Goal: Task Accomplishment & Management: Manage account settings

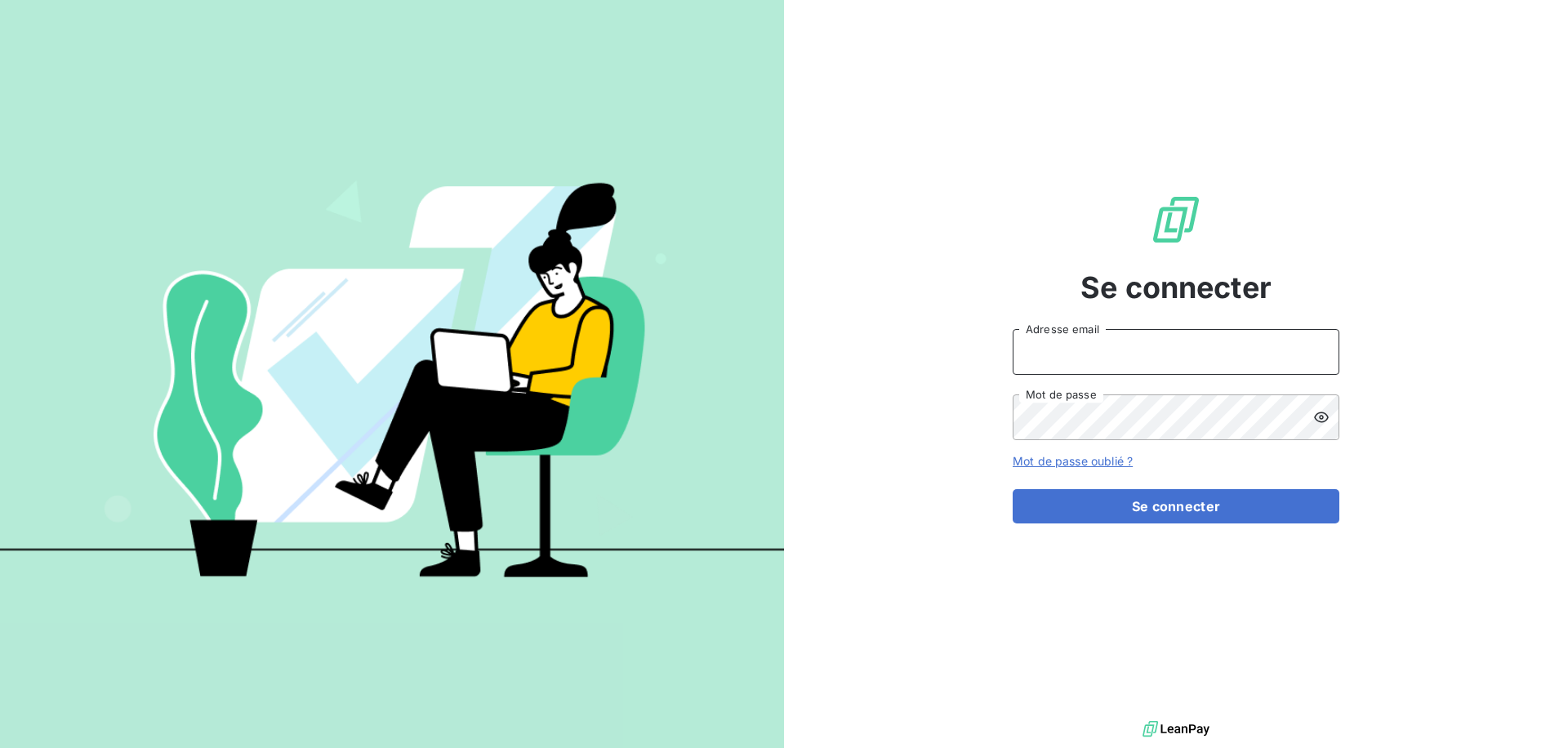
click at [1076, 371] on input "Adresse email" at bounding box center [1176, 352] width 326 height 45
click at [1013, 489] on button "Se connecter" at bounding box center [1176, 506] width 326 height 34
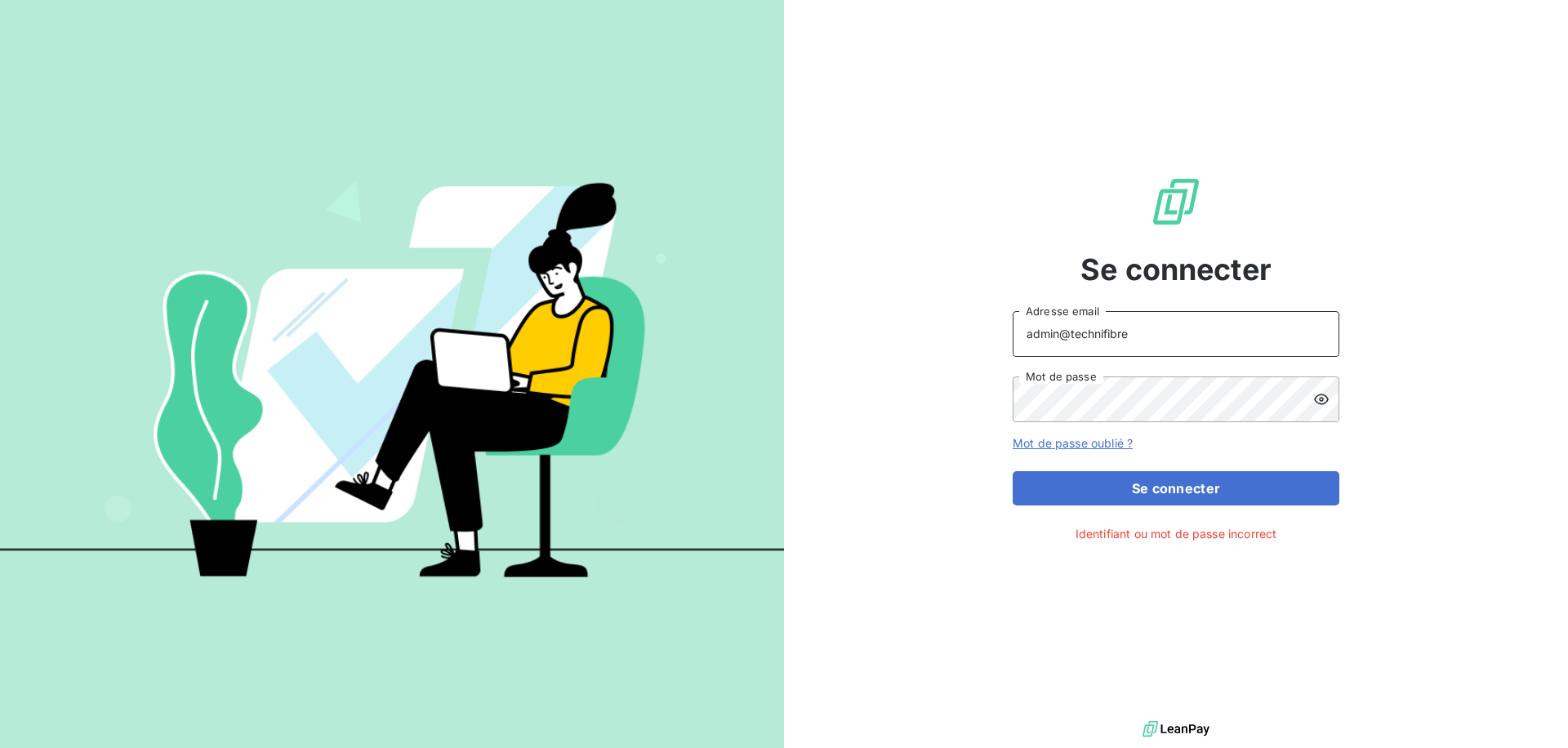
click at [1096, 335] on input "admin@technifibre" at bounding box center [1176, 334] width 326 height 45
type input "admin@tecnifibre"
click at [1013, 471] on button "Se connecter" at bounding box center [1176, 488] width 326 height 34
click at [1320, 379] on div at bounding box center [1326, 399] width 27 height 45
click at [1013, 471] on button "Se connecter" at bounding box center [1176, 488] width 326 height 34
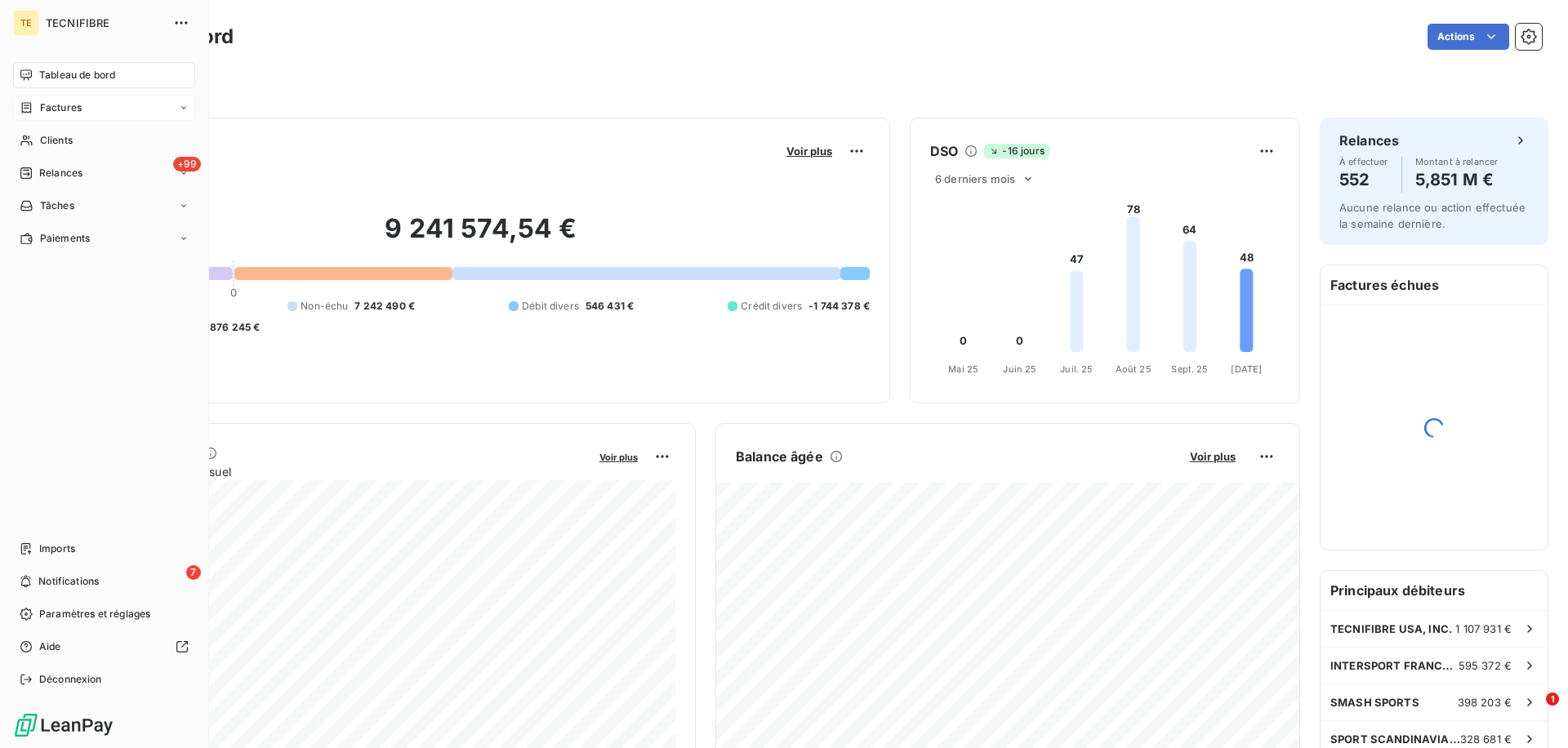
click at [18, 106] on div "Factures" at bounding box center [104, 107] width 182 height 27
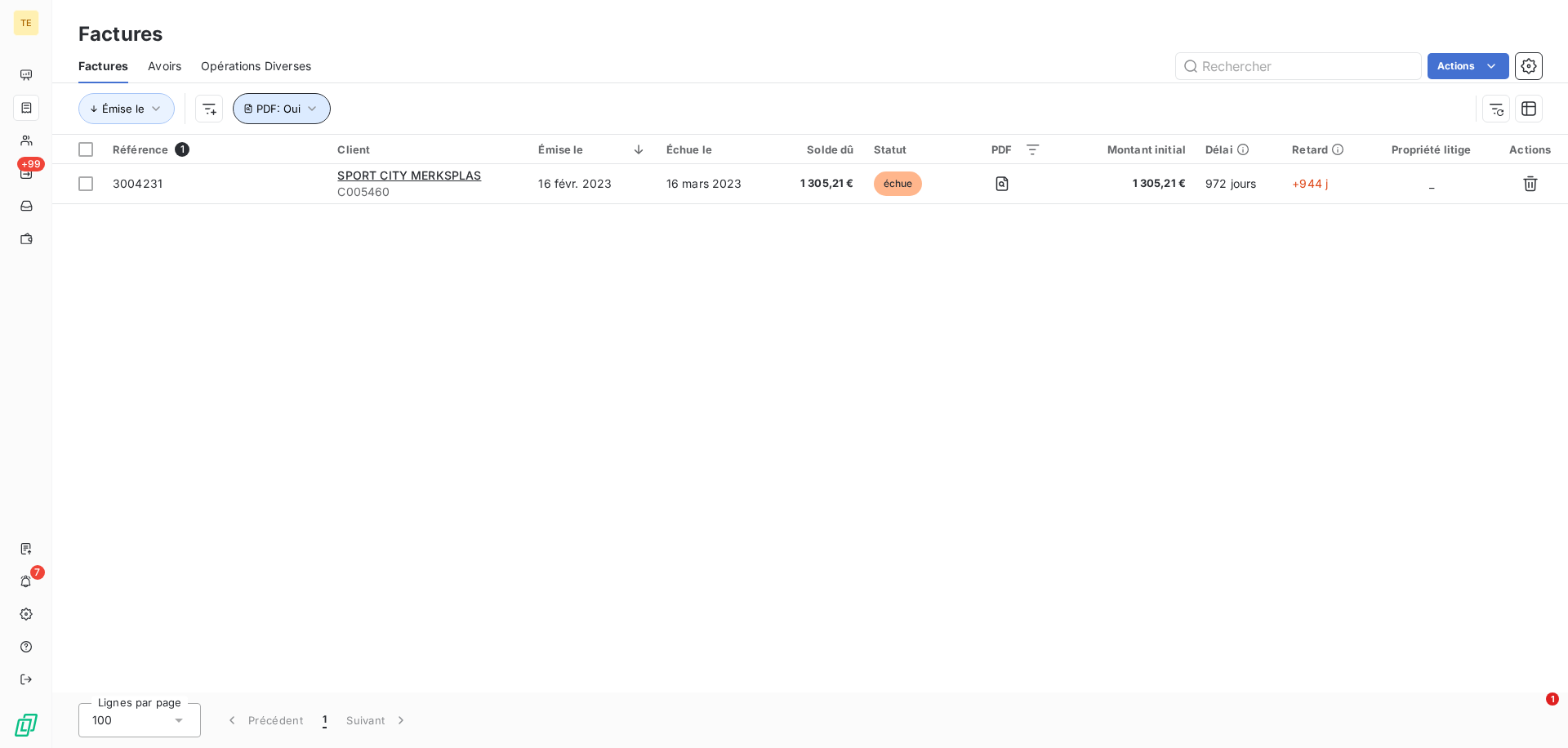
click at [309, 116] on button "PDF : Oui" at bounding box center [281, 107] width 98 height 31
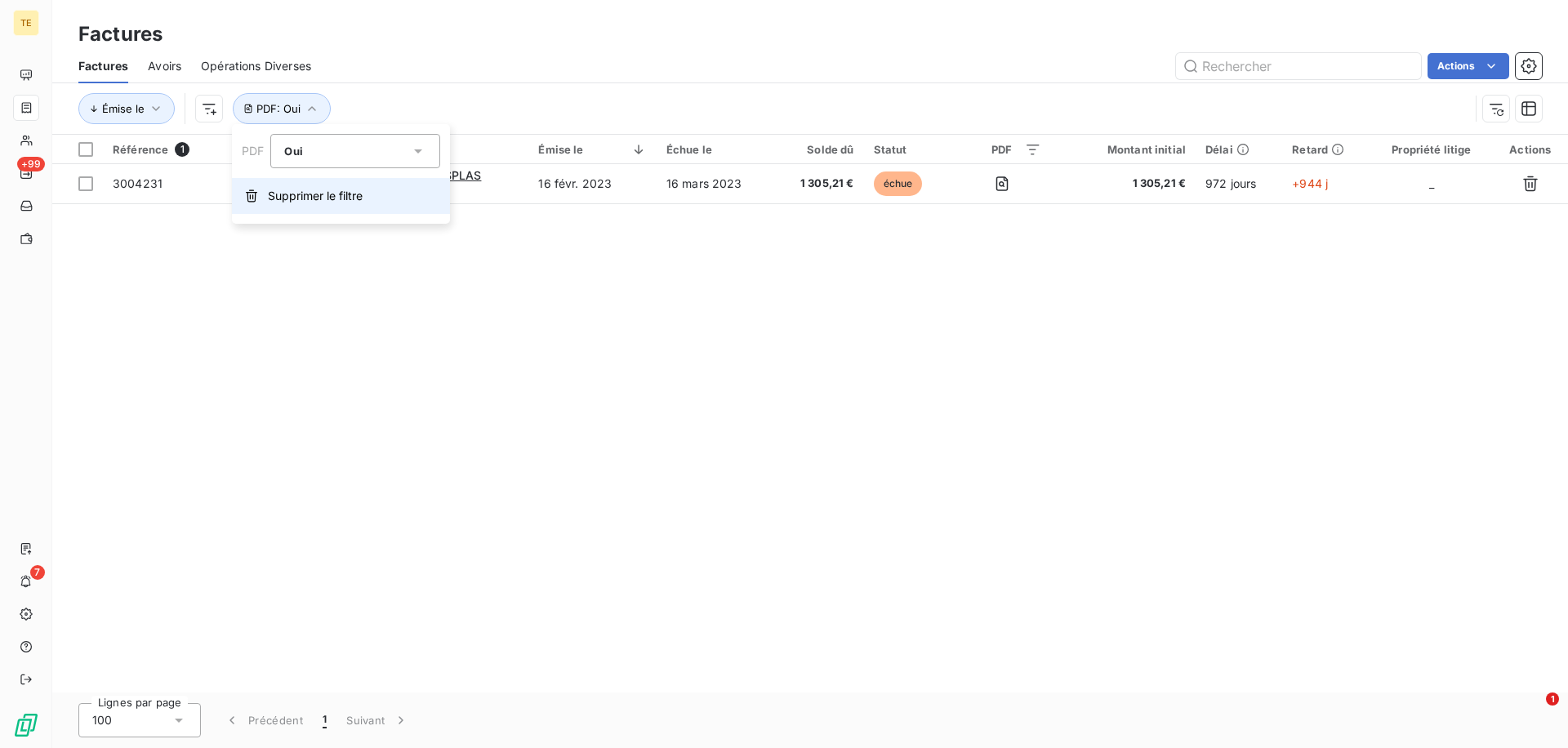
click at [315, 186] on button "Supprimer le filtre" at bounding box center [340, 196] width 218 height 35
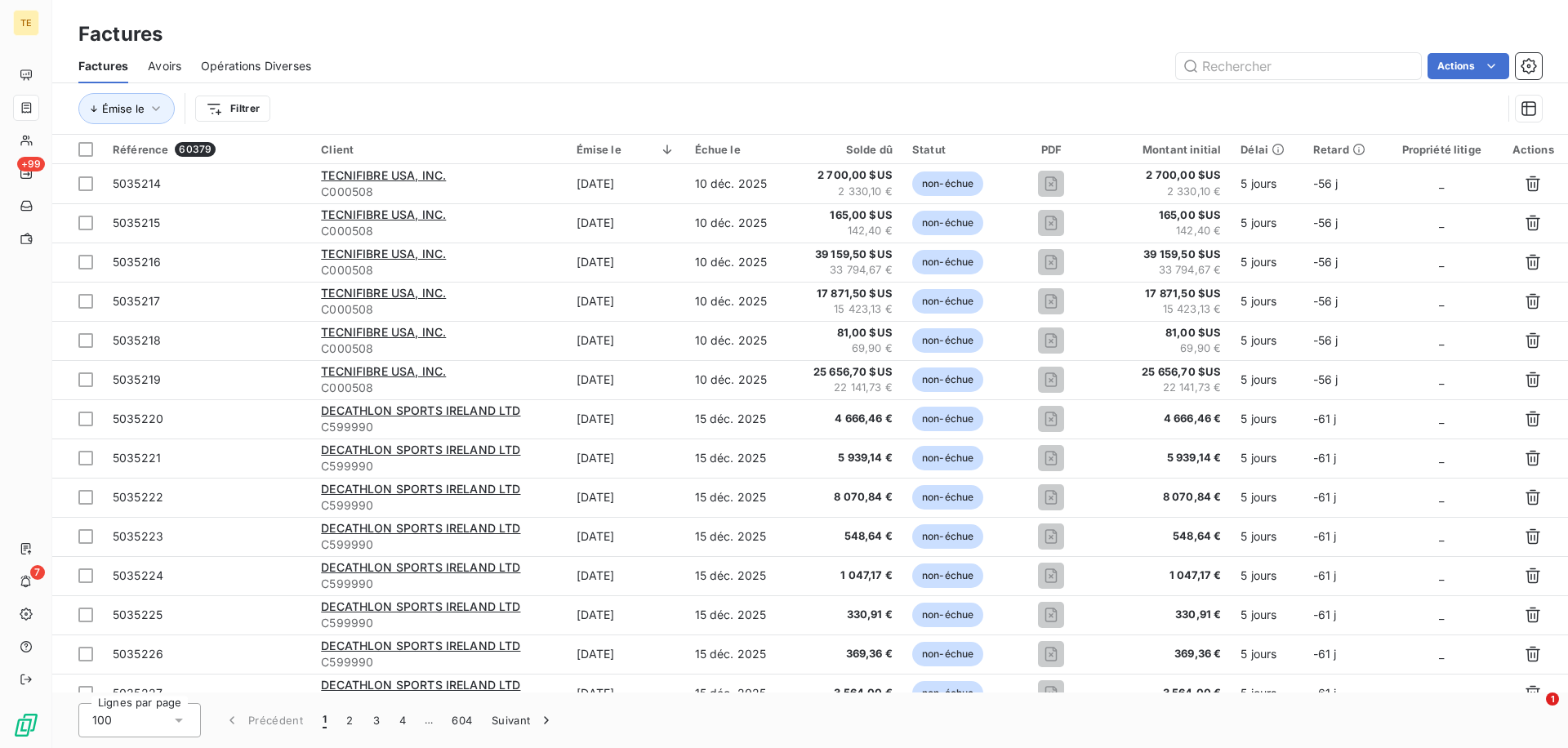
click at [137, 62] on div "Factures Avoirs Opérations Diverses Actions" at bounding box center [810, 66] width 1516 height 34
click at [159, 62] on span "Avoirs" at bounding box center [165, 66] width 34 height 17
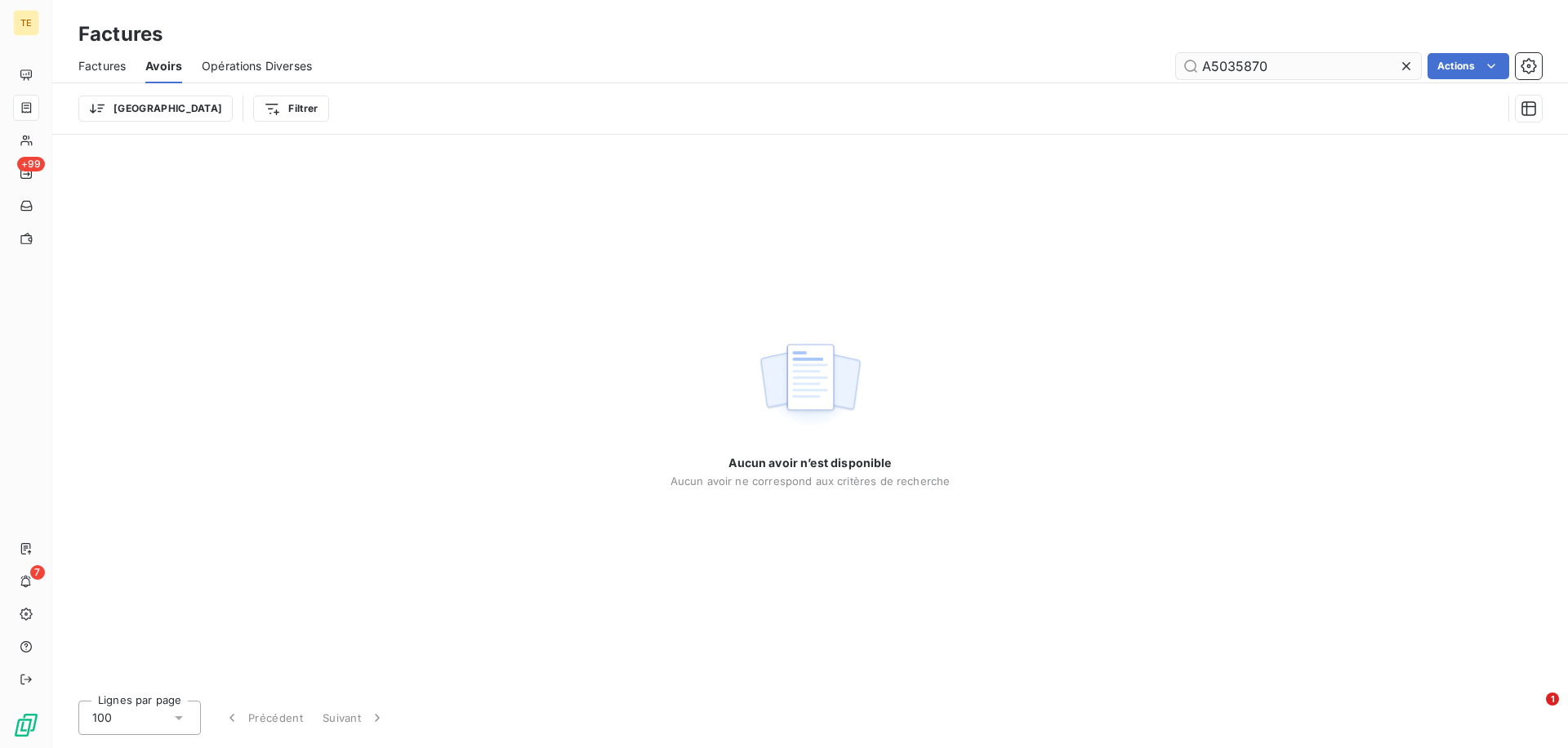
click at [1210, 64] on input "A5035870" at bounding box center [1299, 66] width 245 height 27
type input "5035870"
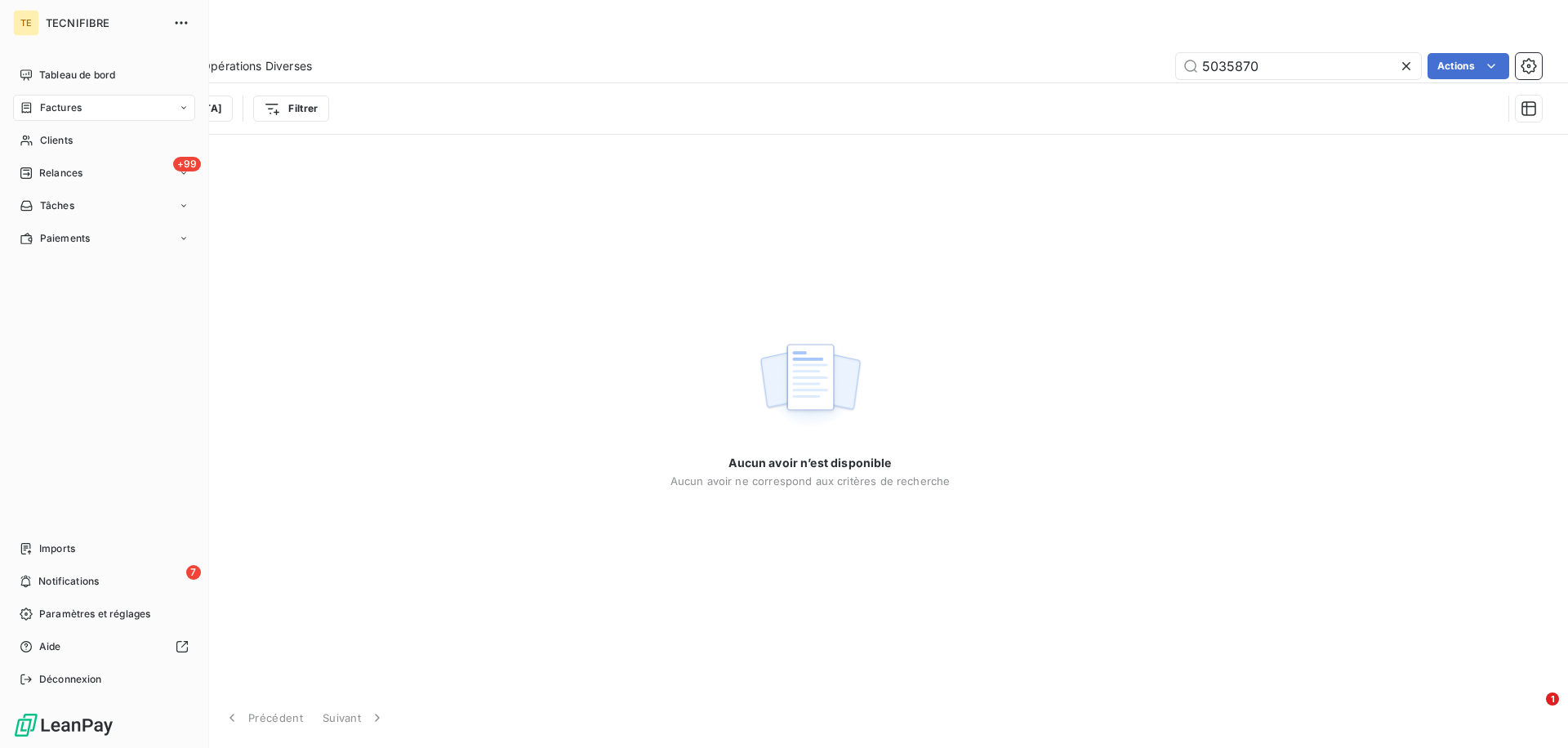
click at [45, 84] on div "Tableau de bord" at bounding box center [104, 75] width 182 height 27
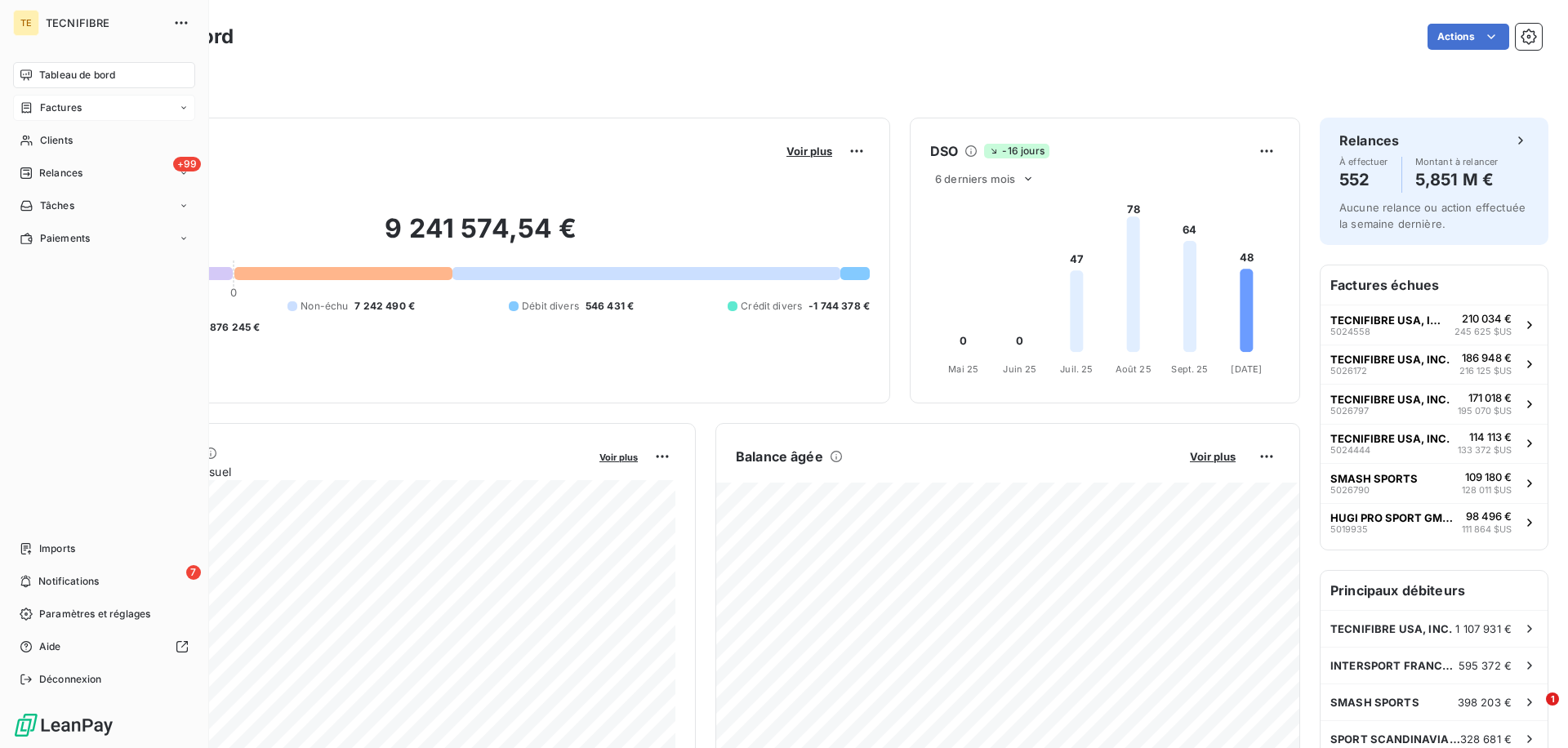
click at [34, 106] on div "Factures" at bounding box center [50, 107] width 62 height 15
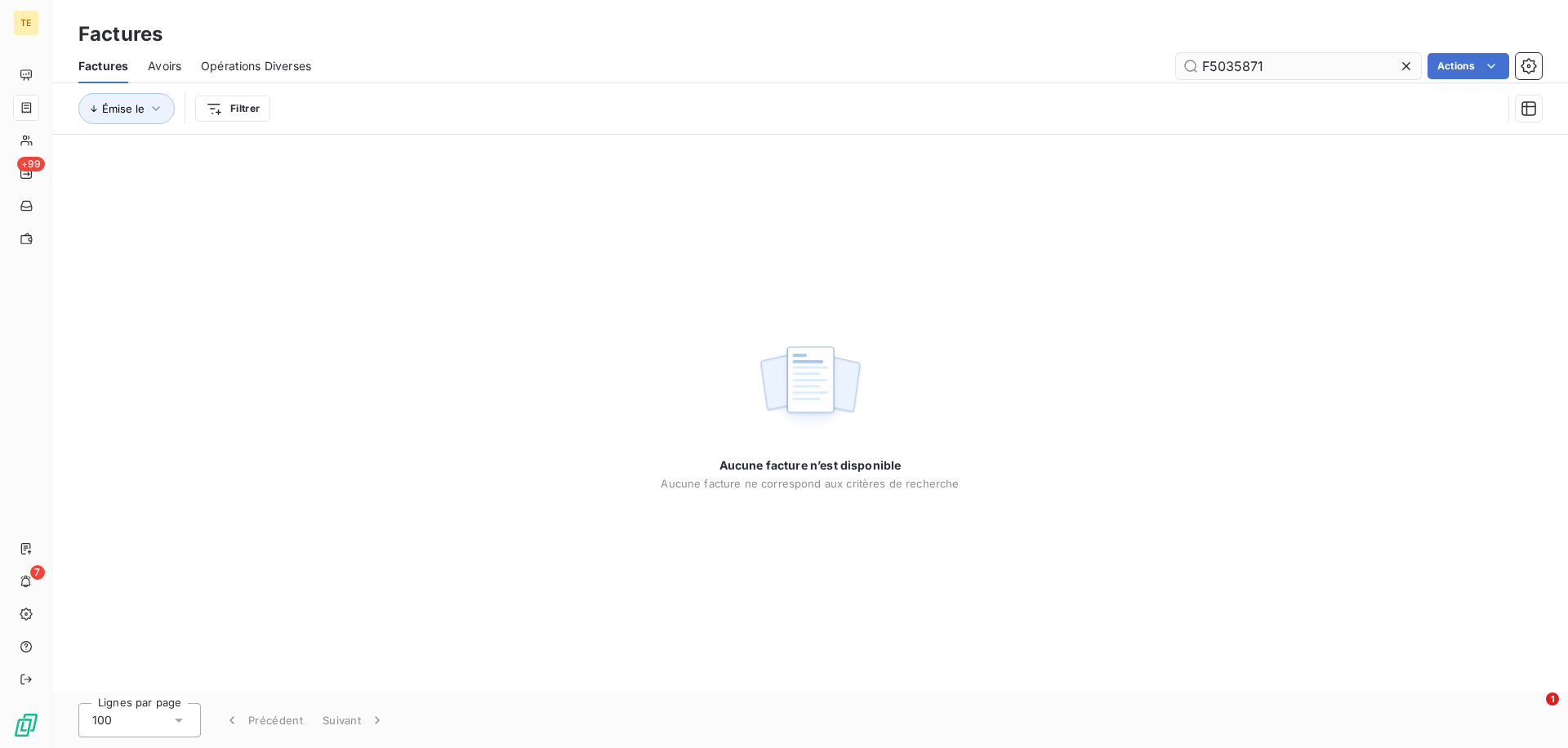
click at [1211, 68] on input "F5035871" at bounding box center [1299, 66] width 245 height 27
type input "5035871"
click at [1241, 75] on input "5035871" at bounding box center [1299, 66] width 245 height 27
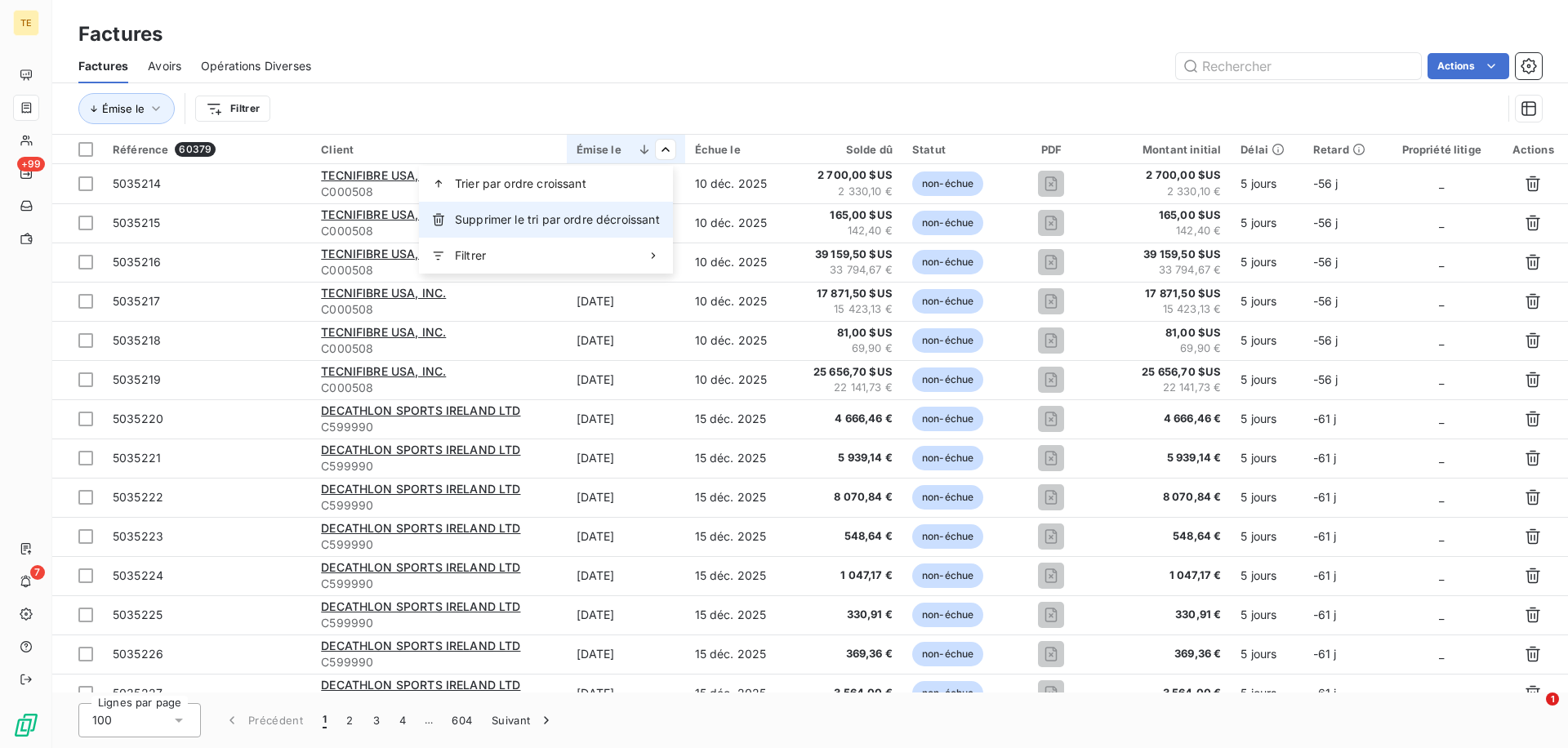
click at [646, 217] on span "Supprimer le tri par ordre décroissant" at bounding box center [557, 220] width 205 height 17
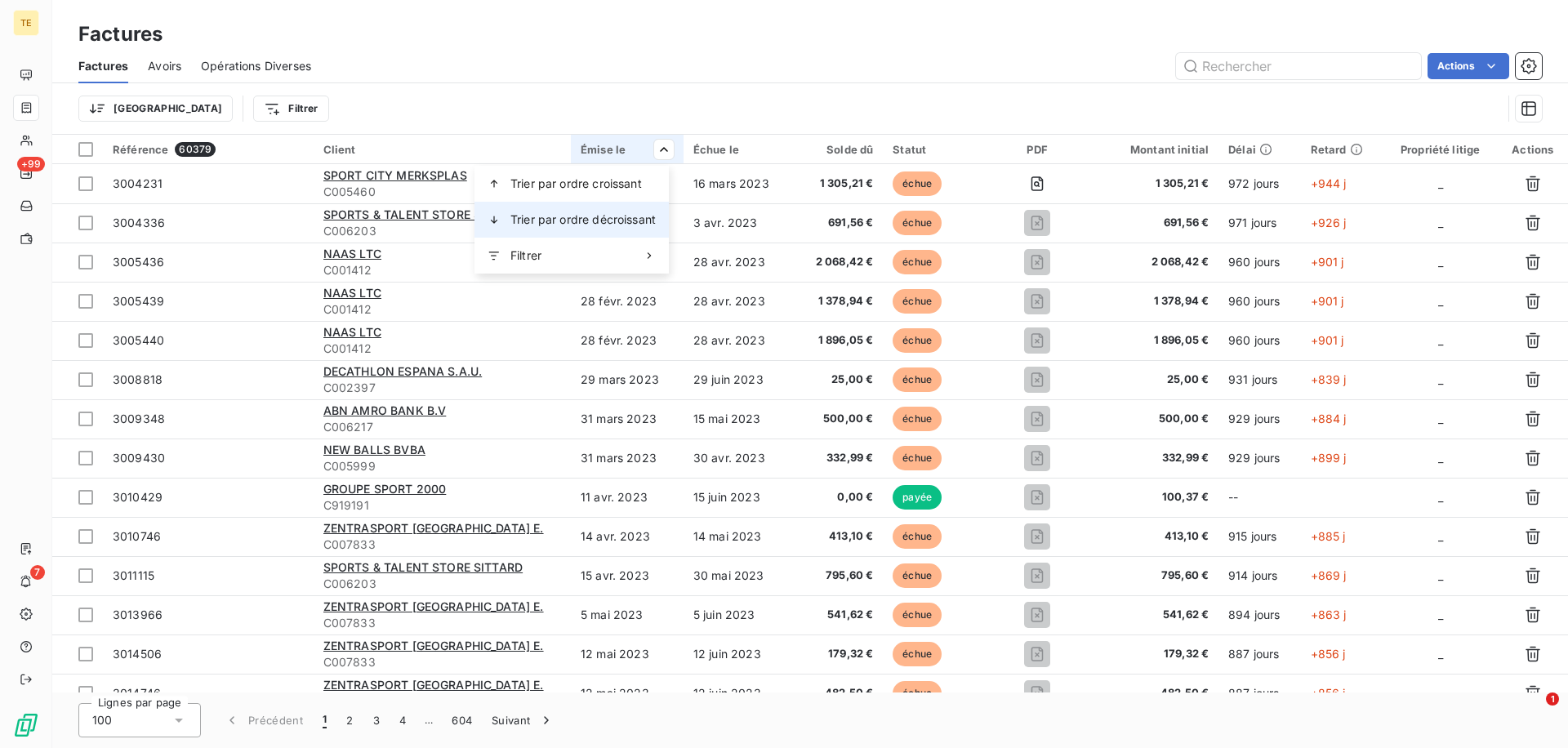
click at [653, 223] on span "Trier par ordre décroissant" at bounding box center [583, 220] width 145 height 17
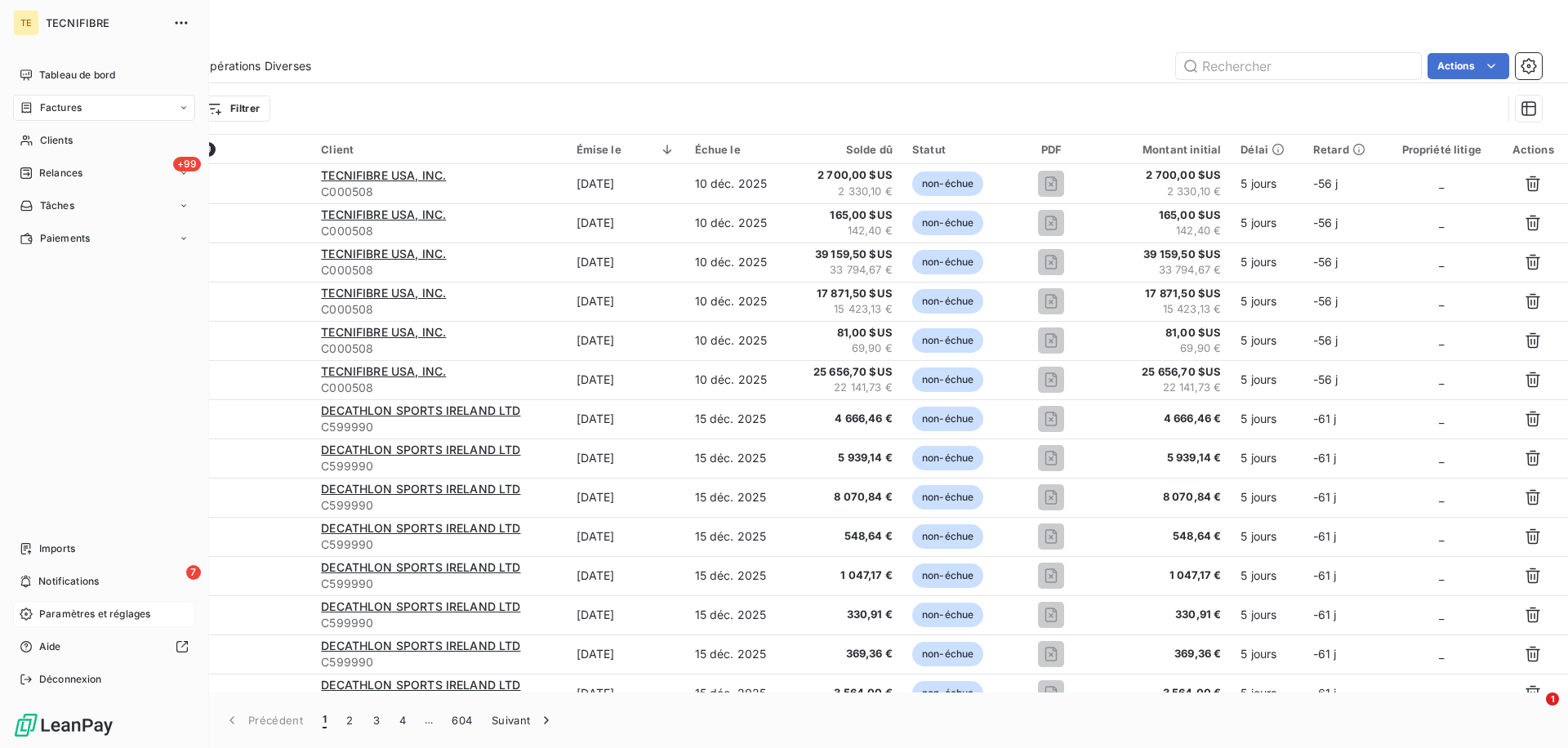
click at [83, 613] on span "Paramètres et réglages" at bounding box center [95, 613] width 111 height 15
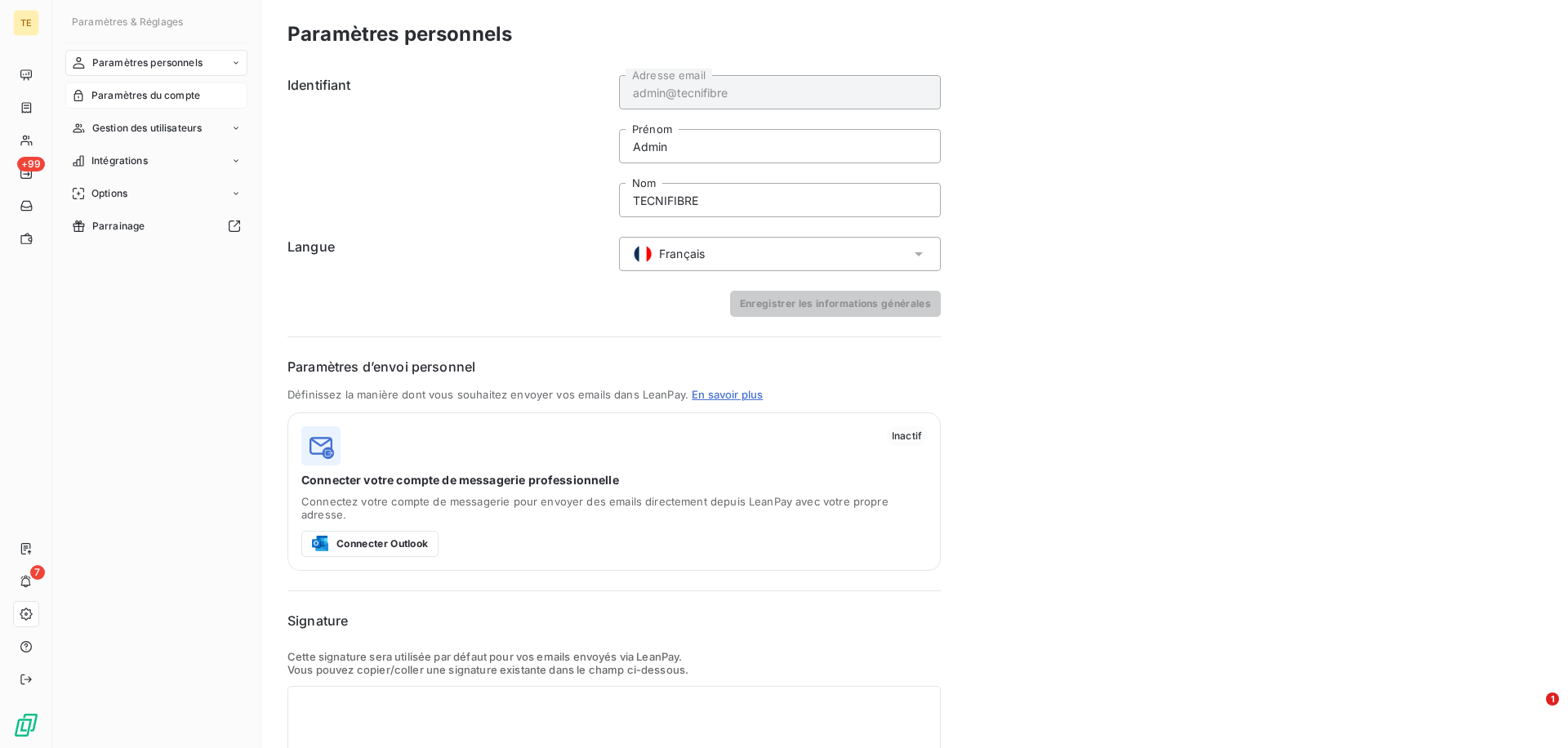
click at [161, 105] on div "Paramètres du compte" at bounding box center [156, 96] width 182 height 27
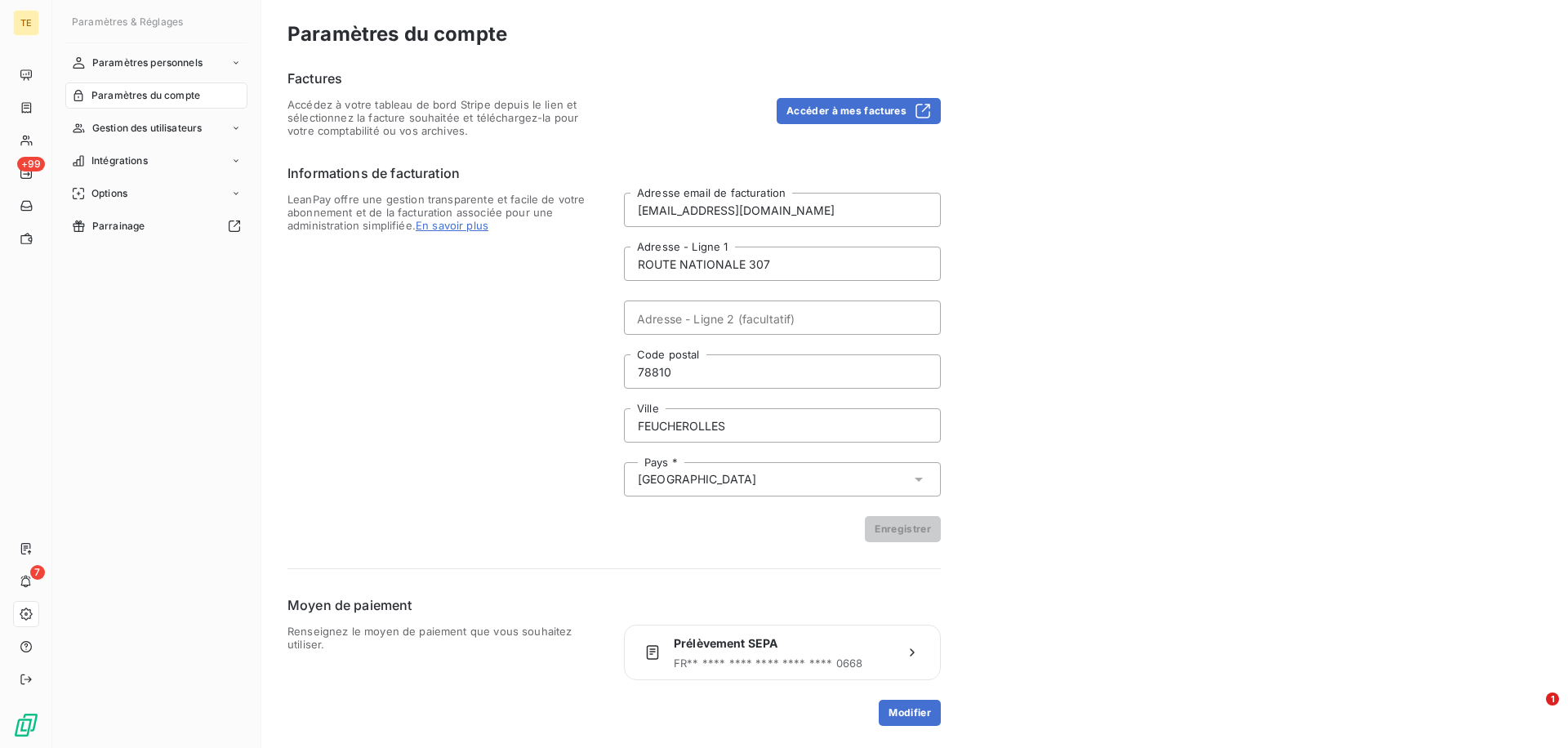
click at [947, 104] on div "Paramètres du compte Factures Accédez à votre tableau de bord Stripe depuis le …" at bounding box center [914, 374] width 1307 height 748
click at [851, 117] on button "Accéder à mes factures" at bounding box center [859, 110] width 164 height 27
